Goal: Navigation & Orientation: Find specific page/section

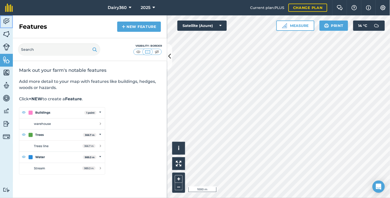
click at [7, 21] on img at bounding box center [6, 21] width 7 height 8
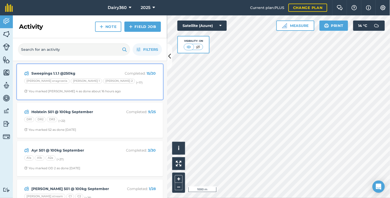
click at [62, 73] on strong "Sweepings 1.1.1 @250kg" at bounding box center [71, 74] width 81 height 6
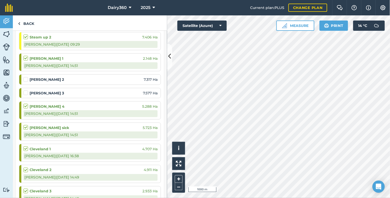
scroll to position [129, 0]
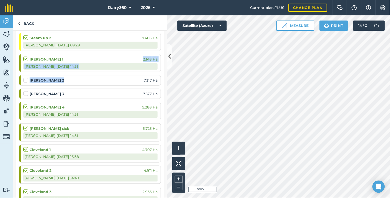
drag, startPoint x: 73, startPoint y: 62, endPoint x: 74, endPoint y: 75, distance: 12.1
click at [74, 75] on ol "[PERSON_NAME] eragrostis 11.68 Ha Eragrostis 19.72 Ha Old gum maize 13.83 Ha AJ…" at bounding box center [90, 177] width 142 height 384
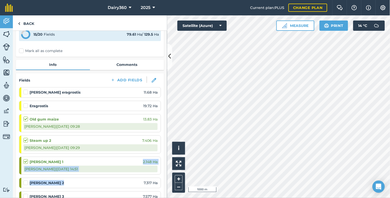
scroll to position [38, 0]
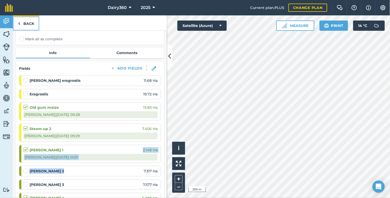
click at [17, 22] on link "Back" at bounding box center [26, 22] width 26 height 15
